Goal: Unclear

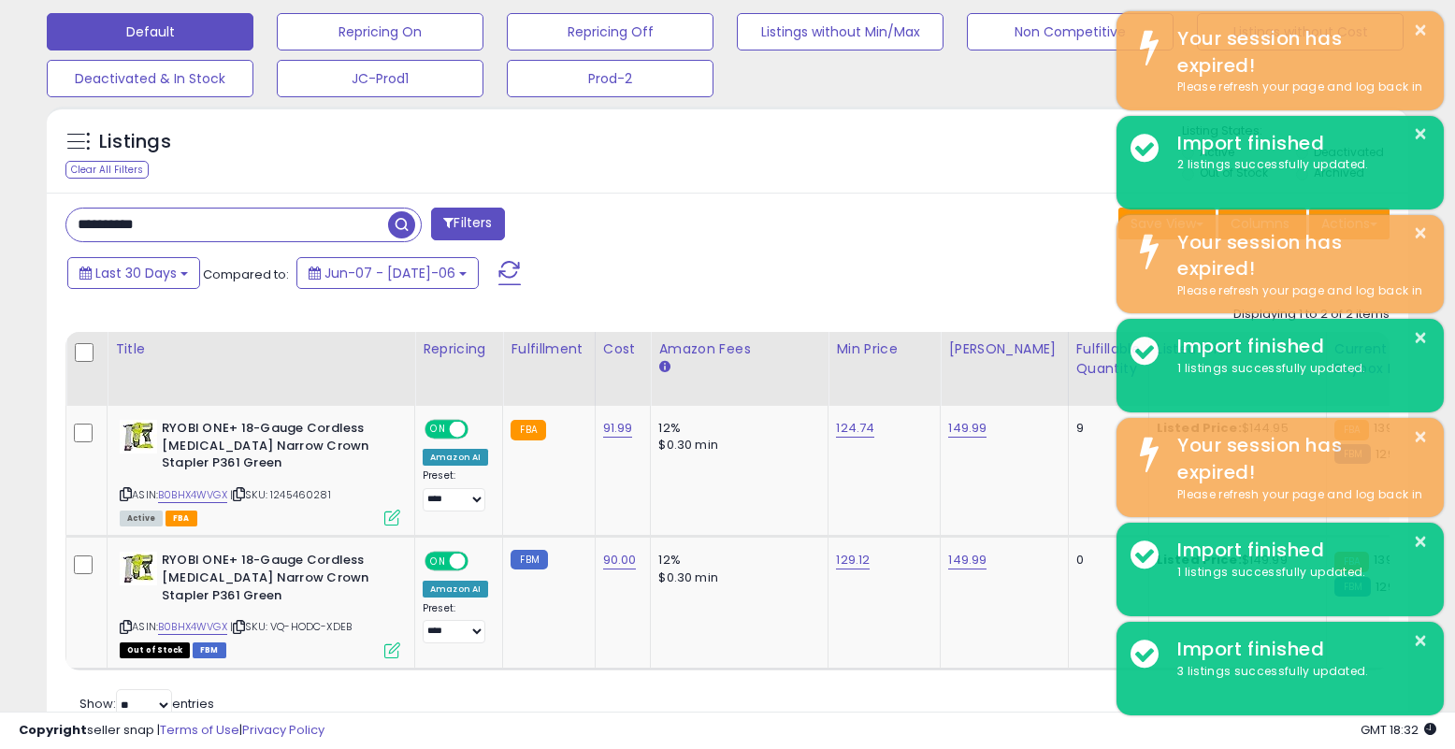
scroll to position [383, 788]
